Goal: Information Seeking & Learning: Find specific fact

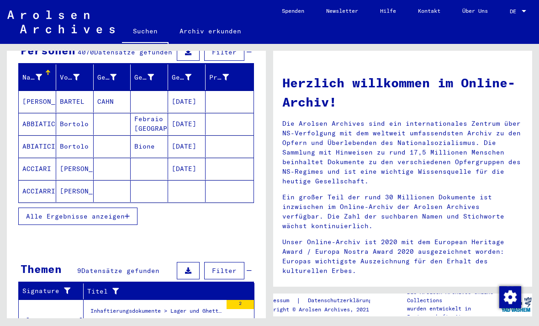
click at [116, 212] on span "Alle Ergebnisse anzeigen" at bounding box center [75, 216] width 99 height 8
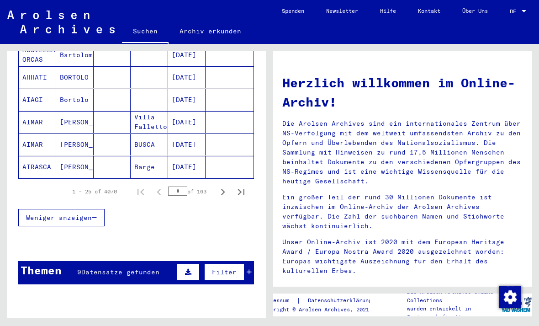
scroll to position [567, 0]
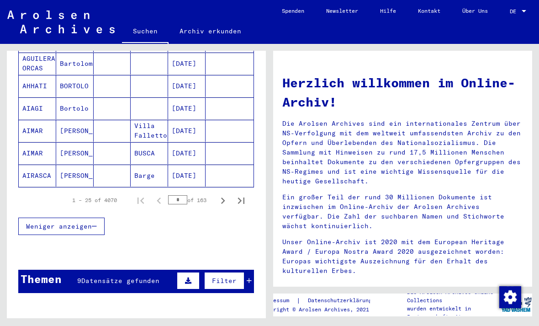
click at [218, 194] on icon "Next page" at bounding box center [223, 200] width 13 height 13
type input "*"
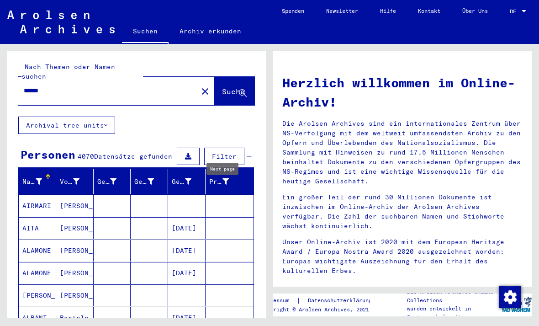
scroll to position [0, 0]
click at [139, 86] on input "******" at bounding box center [105, 91] width 163 height 10
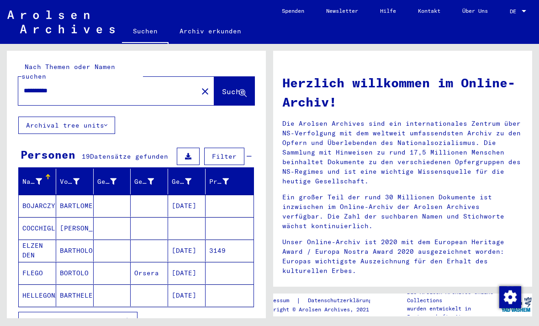
click at [230, 87] on span "Suche" at bounding box center [233, 91] width 23 height 9
click at [234, 87] on span "Suche" at bounding box center [233, 91] width 23 height 9
click at [100, 116] on button "Archival tree units" at bounding box center [66, 124] width 97 height 17
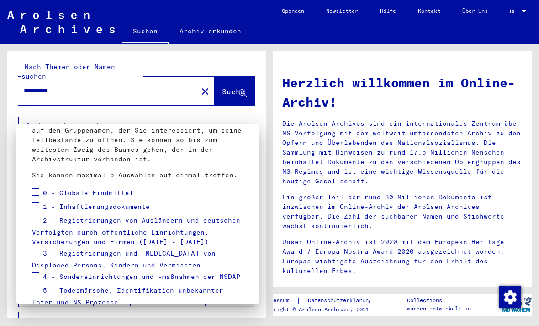
scroll to position [74, 0]
click at [38, 185] on label at bounding box center [35, 189] width 7 height 9
click at [39, 205] on span at bounding box center [35, 204] width 7 height 7
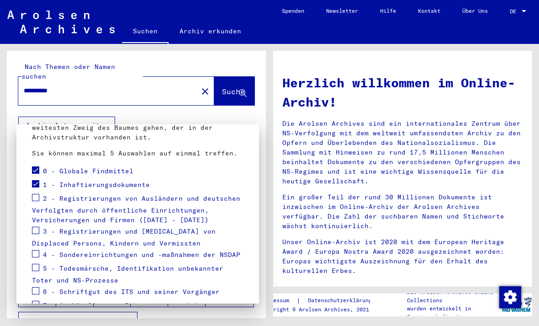
scroll to position [113, 0]
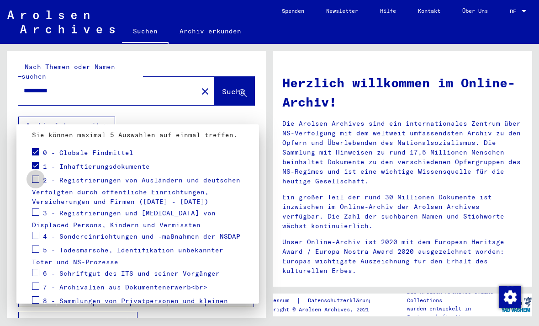
click at [38, 180] on span at bounding box center [35, 178] width 7 height 7
click at [39, 210] on span at bounding box center [35, 211] width 7 height 7
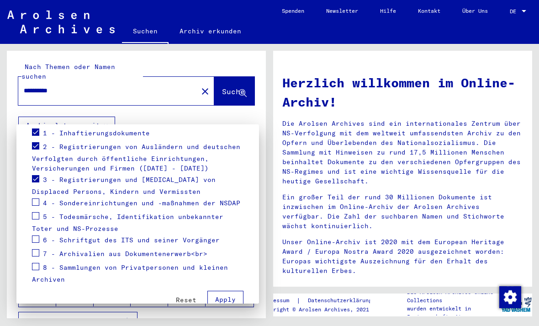
scroll to position [153, 0]
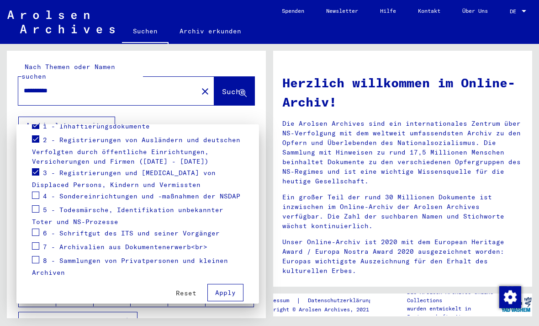
click at [38, 190] on label at bounding box center [35, 194] width 7 height 9
click at [42, 206] on div "5 - Todesmärsche, Identifikation unbekannter Toter und NS-Prozesse" at bounding box center [137, 214] width 211 height 23
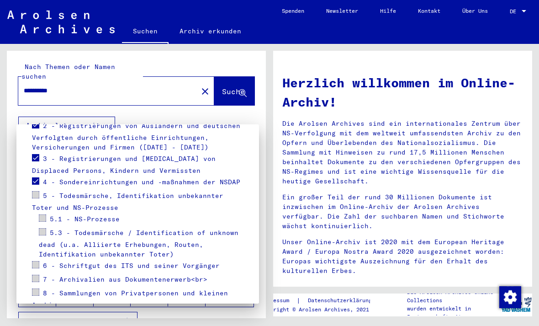
scroll to position [175, 0]
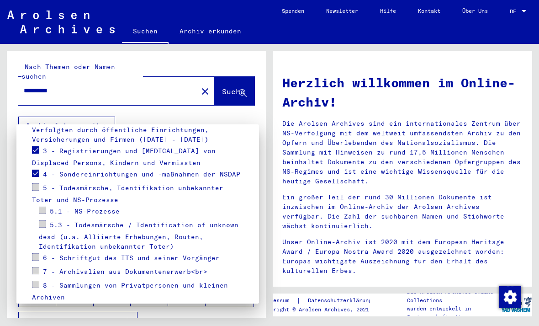
click at [37, 190] on span at bounding box center [35, 186] width 7 height 7
click at [33, 185] on span at bounding box center [35, 186] width 7 height 7
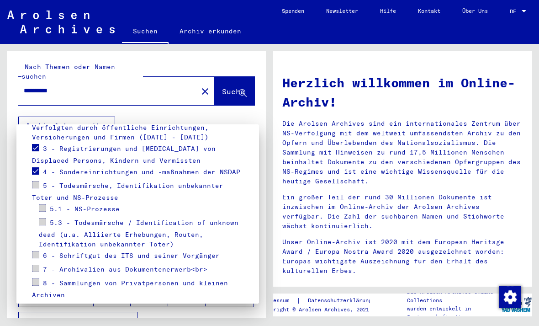
scroll to position [176, 0]
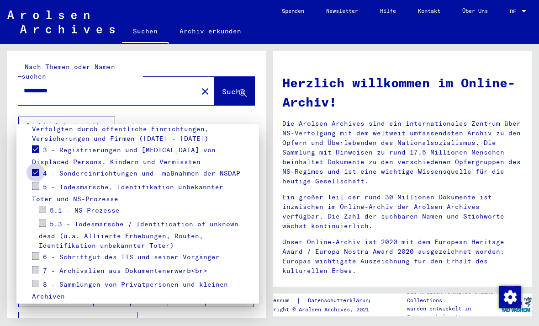
click at [33, 171] on span at bounding box center [35, 172] width 7 height 7
click at [38, 187] on span at bounding box center [35, 185] width 7 height 7
click at [45, 211] on span at bounding box center [42, 209] width 7 height 7
click at [37, 186] on span at bounding box center [35, 185] width 7 height 7
click at [38, 167] on label at bounding box center [35, 171] width 7 height 9
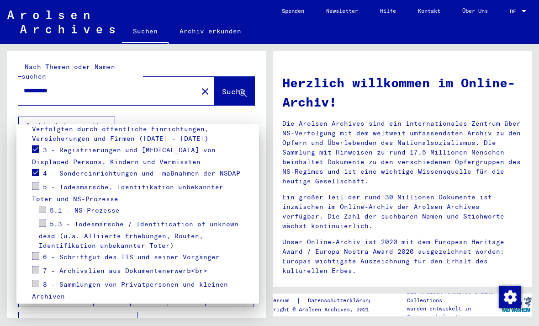
click at [129, 79] on div at bounding box center [269, 163] width 539 height 326
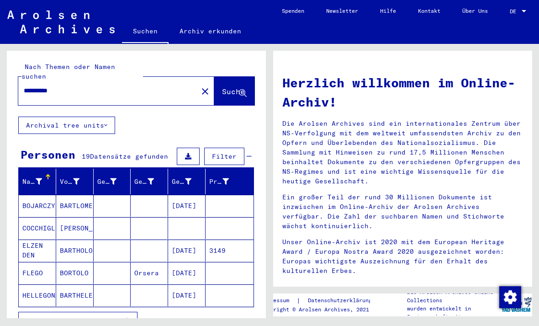
click at [143, 86] on input "**********" at bounding box center [105, 91] width 163 height 10
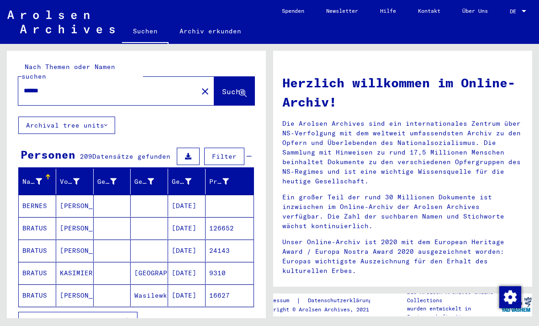
click at [224, 122] on div "Nach Themen oder Namen suchen ****** close Suche Archival tree units Personen 2…" at bounding box center [136, 223] width 259 height 344
click at [143, 86] on input "******" at bounding box center [105, 91] width 163 height 10
type input "**********"
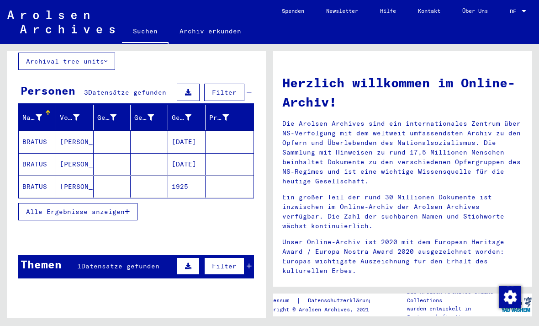
scroll to position [64, 0]
click at [344, 93] on h1 "Herzlich willkommen im Online-Archiv!" at bounding box center [402, 92] width 241 height 38
click at [125, 206] on button "Alle Ergebnisse anzeigen" at bounding box center [77, 211] width 119 height 17
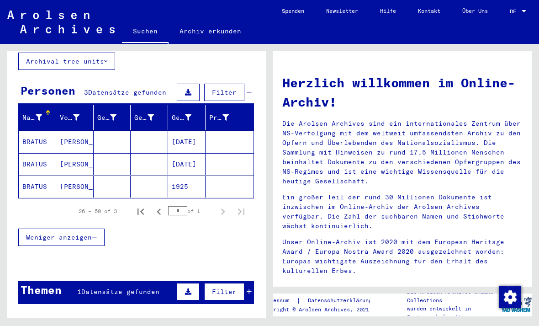
click at [157, 205] on icon "Previous page" at bounding box center [159, 211] width 13 height 13
type input "*"
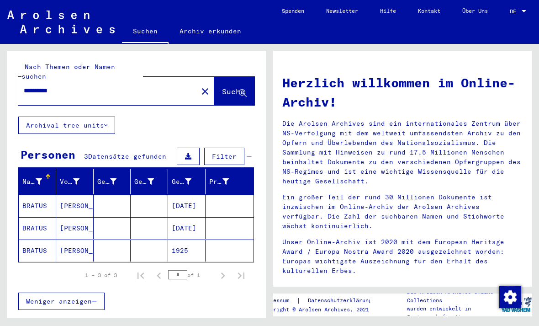
scroll to position [0, 0]
click at [152, 80] on div "**********" at bounding box center [102, 90] width 169 height 21
click at [153, 86] on input "**********" at bounding box center [105, 91] width 163 height 10
type input "*"
type input "*******"
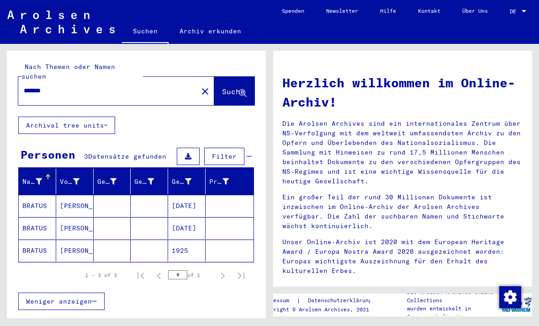
click at [233, 87] on span "Suche" at bounding box center [234, 92] width 25 height 10
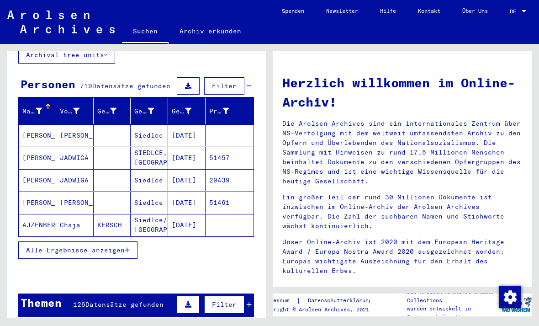
scroll to position [77, 0]
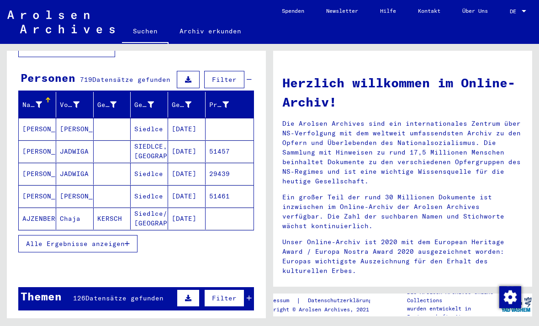
click at [121, 239] on span "Alle Ergebnisse anzeigen" at bounding box center [75, 243] width 99 height 8
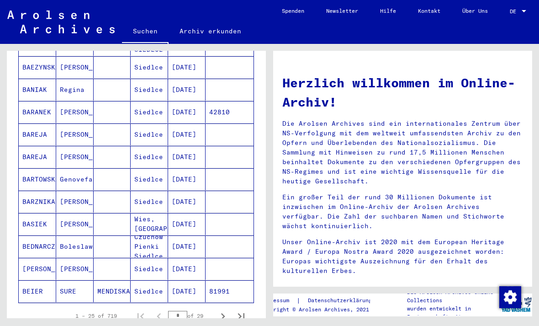
scroll to position [479, 0]
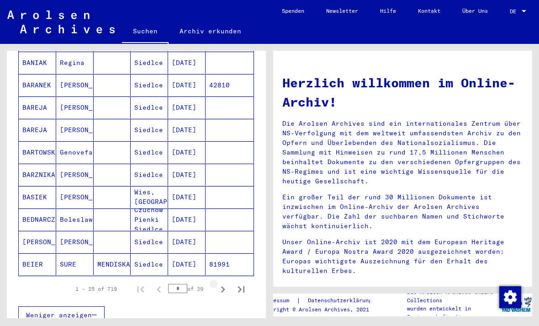
click at [222, 283] on icon "Next page" at bounding box center [223, 289] width 13 height 13
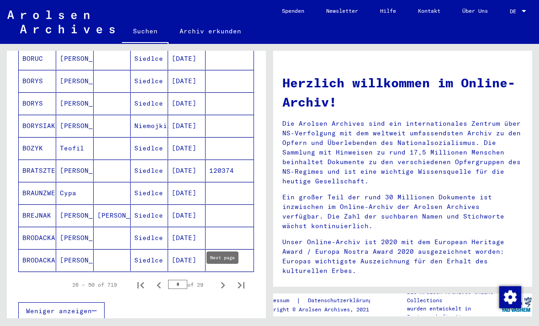
scroll to position [484, 0]
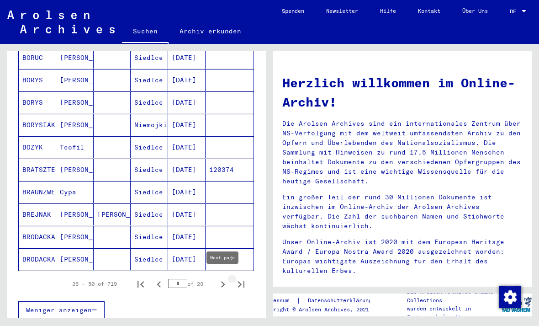
click at [241, 278] on icon "Last page" at bounding box center [241, 284] width 13 height 13
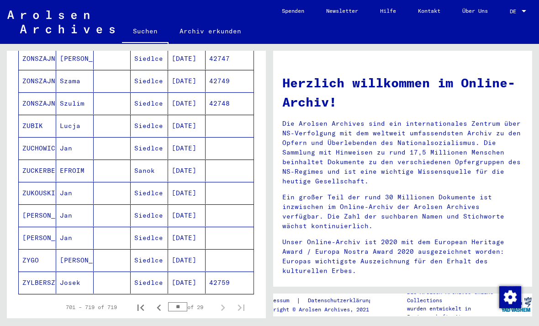
scroll to position [336, 0]
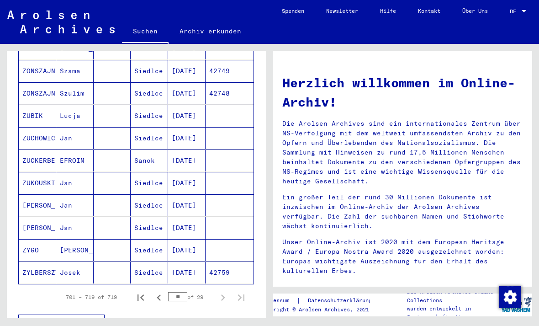
click at [158, 294] on icon "Previous page" at bounding box center [159, 297] width 4 height 6
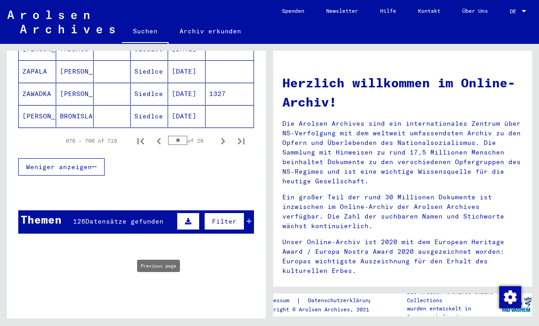
scroll to position [590, 0]
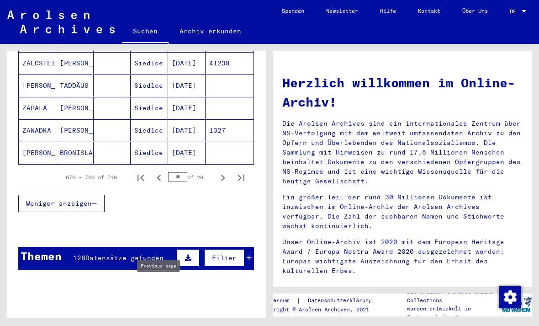
click at [160, 171] on icon "Previous page" at bounding box center [159, 177] width 13 height 13
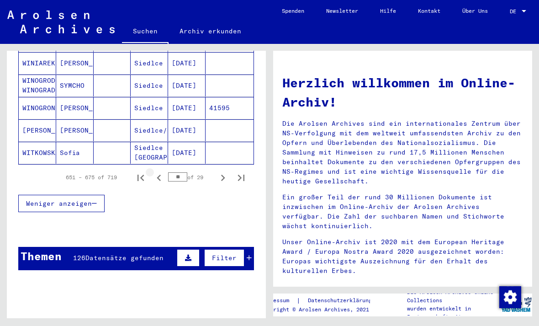
click at [155, 171] on icon "Previous page" at bounding box center [159, 177] width 13 height 13
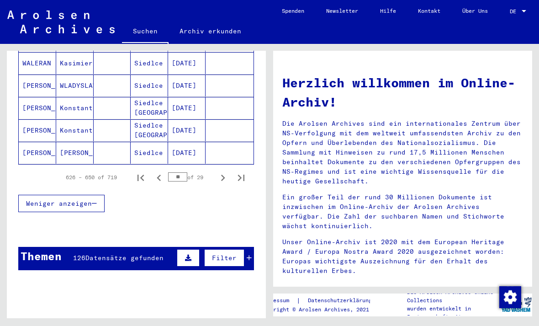
click at [157, 172] on icon "Previous page" at bounding box center [159, 177] width 13 height 13
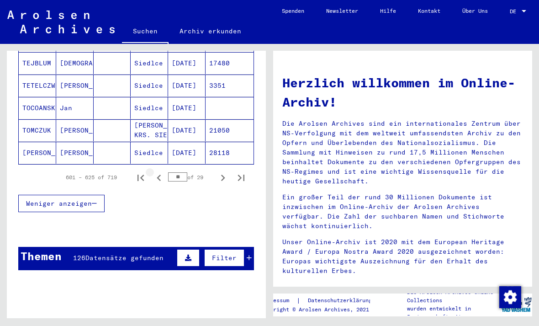
click at [159, 172] on icon "Previous page" at bounding box center [159, 177] width 13 height 13
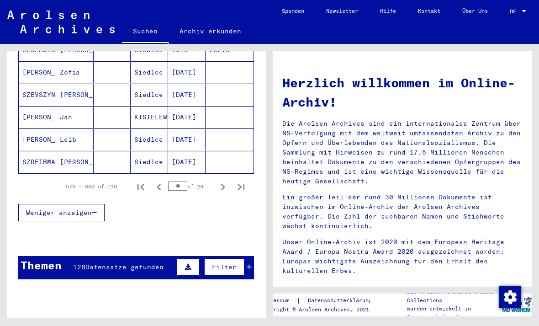
scroll to position [581, 0]
click at [222, 184] on icon "Next page" at bounding box center [223, 187] width 4 height 6
type input "**"
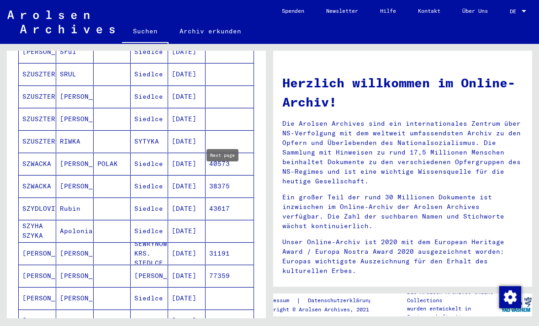
scroll to position [266, 0]
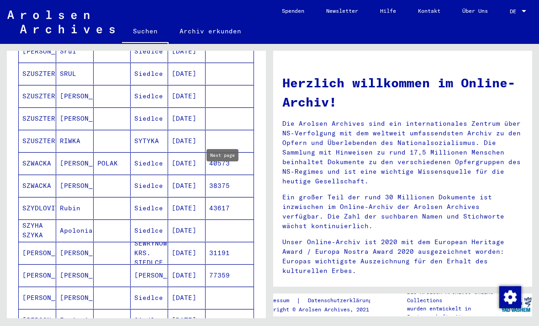
click at [190, 244] on mat-cell "[DATE]" at bounding box center [186, 253] width 37 height 22
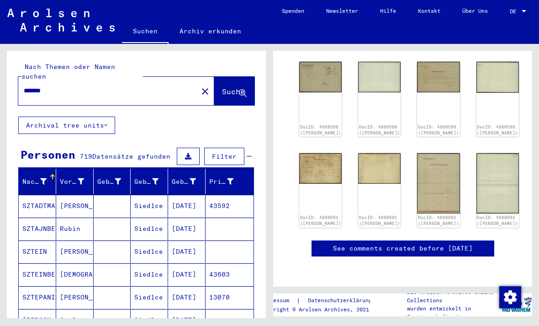
scroll to position [256, 0]
